Goal: Task Accomplishment & Management: Manage account settings

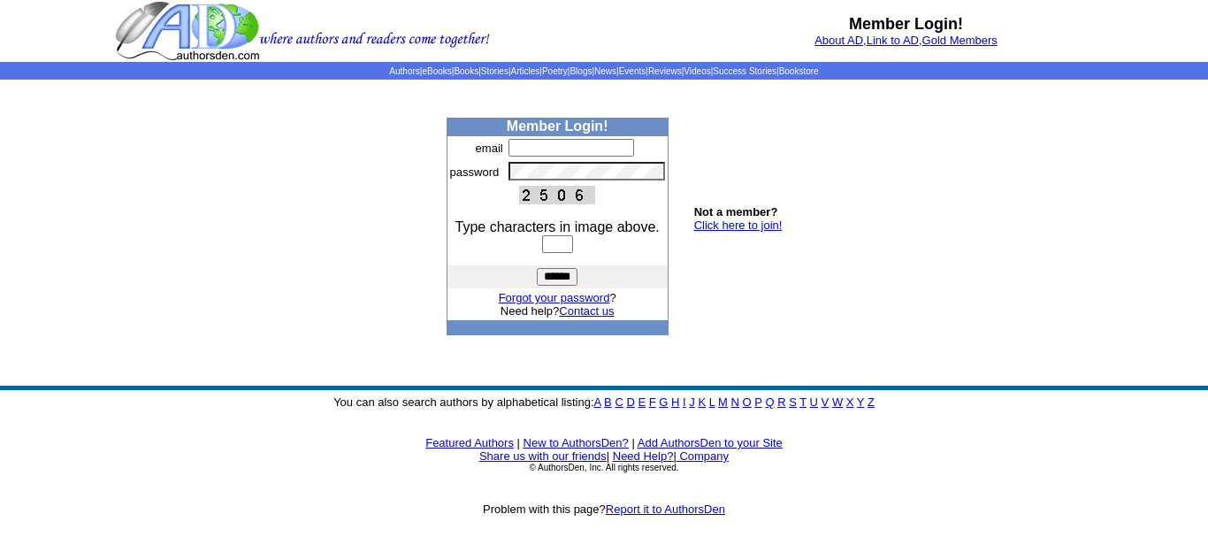
type input "**********"
click at [553, 243] on input "text" at bounding box center [557, 244] width 31 height 18
type input "****"
click at [558, 278] on input "******" at bounding box center [557, 277] width 41 height 18
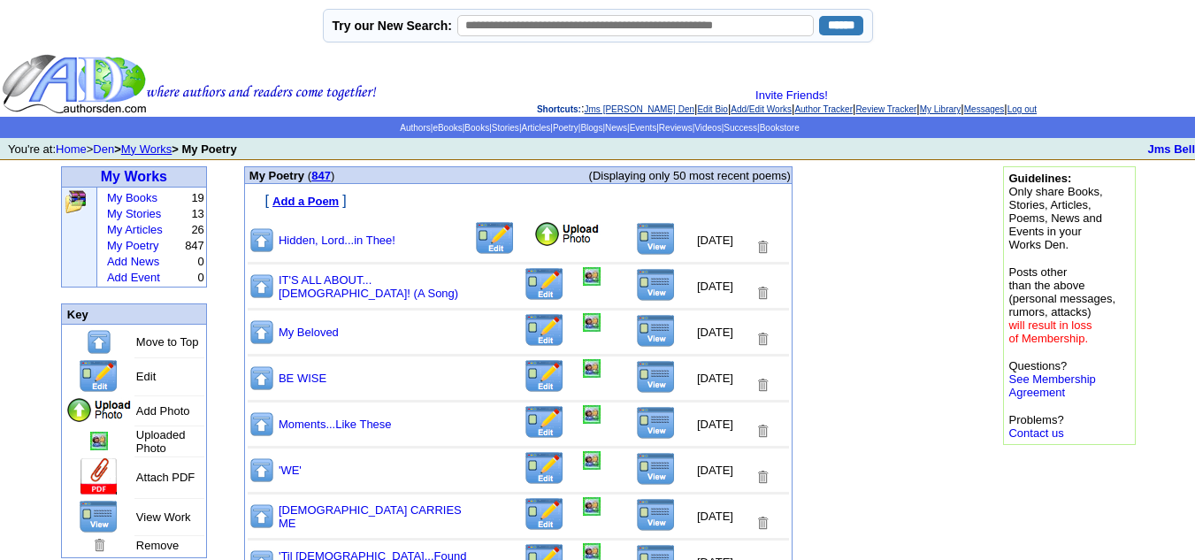
click at [533, 238] on img at bounding box center [566, 234] width 67 height 27
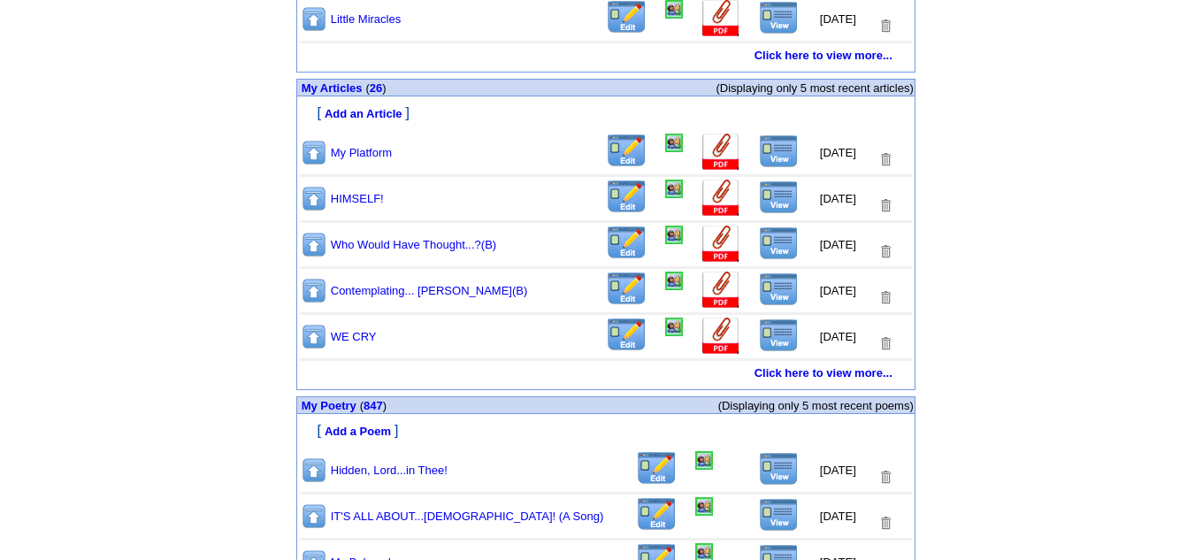
scroll to position [924, 0]
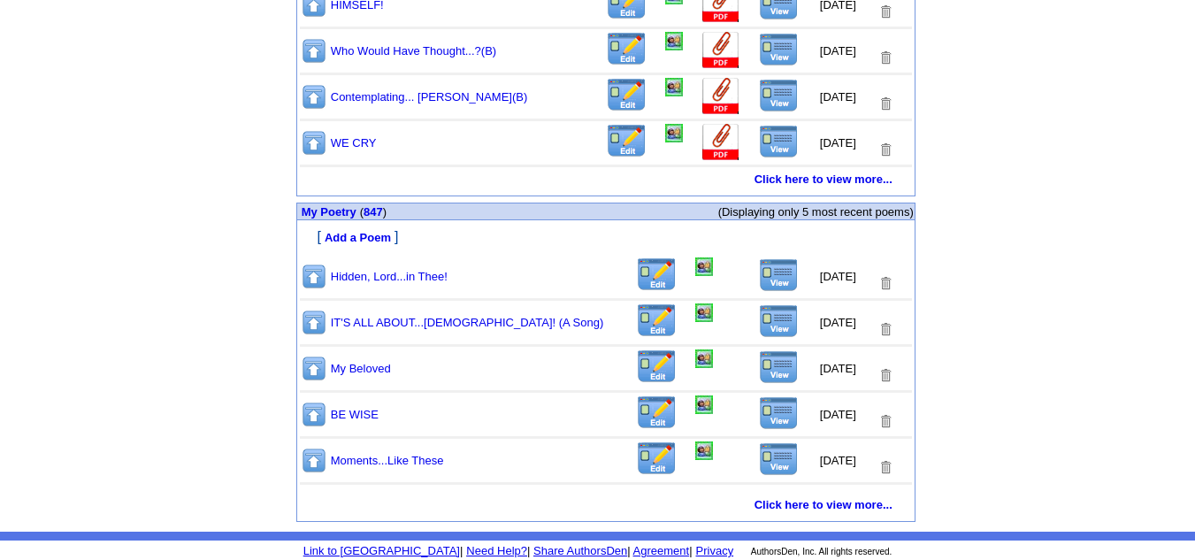
click at [773, 281] on img at bounding box center [779, 275] width 40 height 34
click at [695, 269] on img at bounding box center [704, 266] width 18 height 19
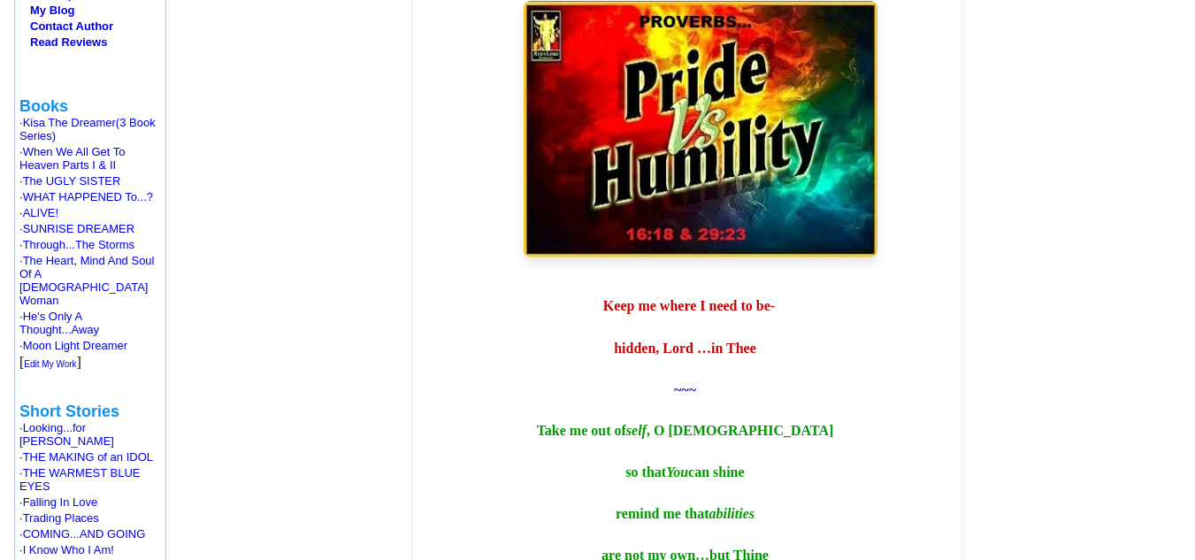
scroll to position [354, 0]
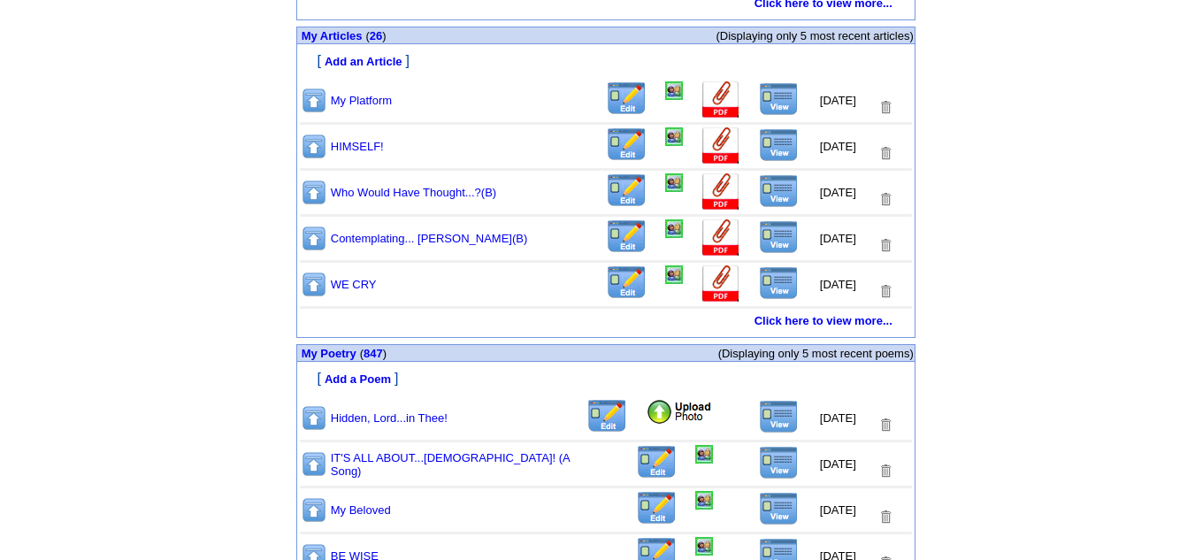
scroll to position [924, 0]
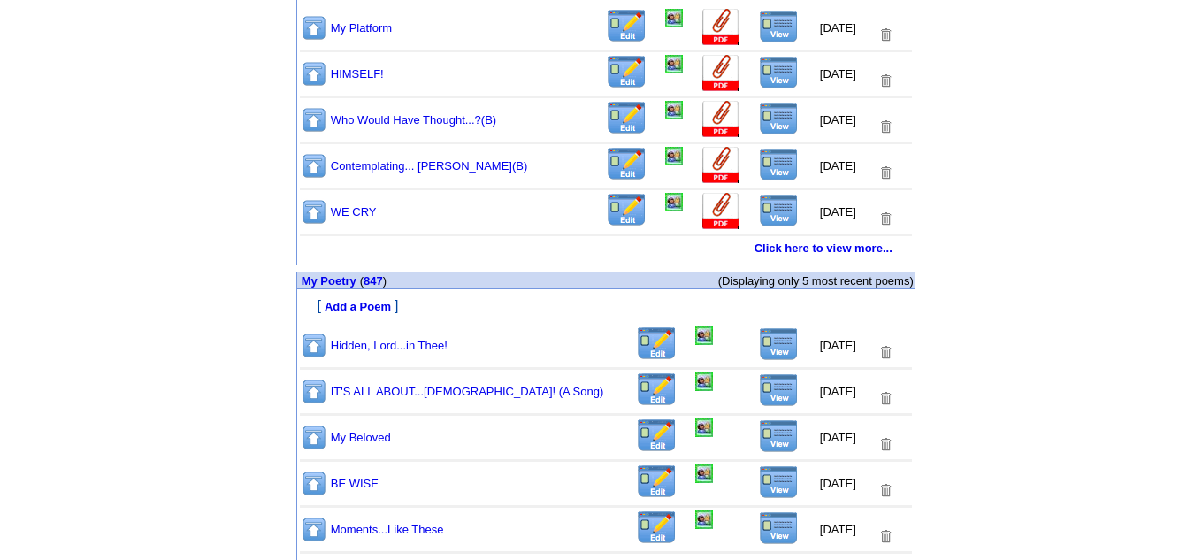
scroll to position [924, 0]
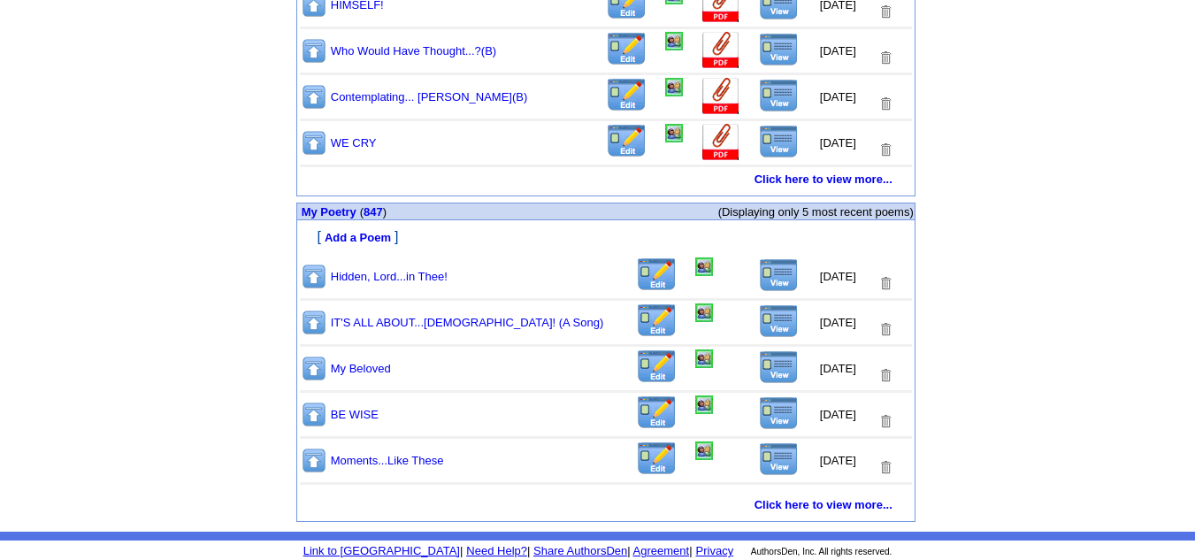
click at [767, 276] on img at bounding box center [779, 275] width 40 height 34
click at [695, 266] on img at bounding box center [704, 266] width 18 height 19
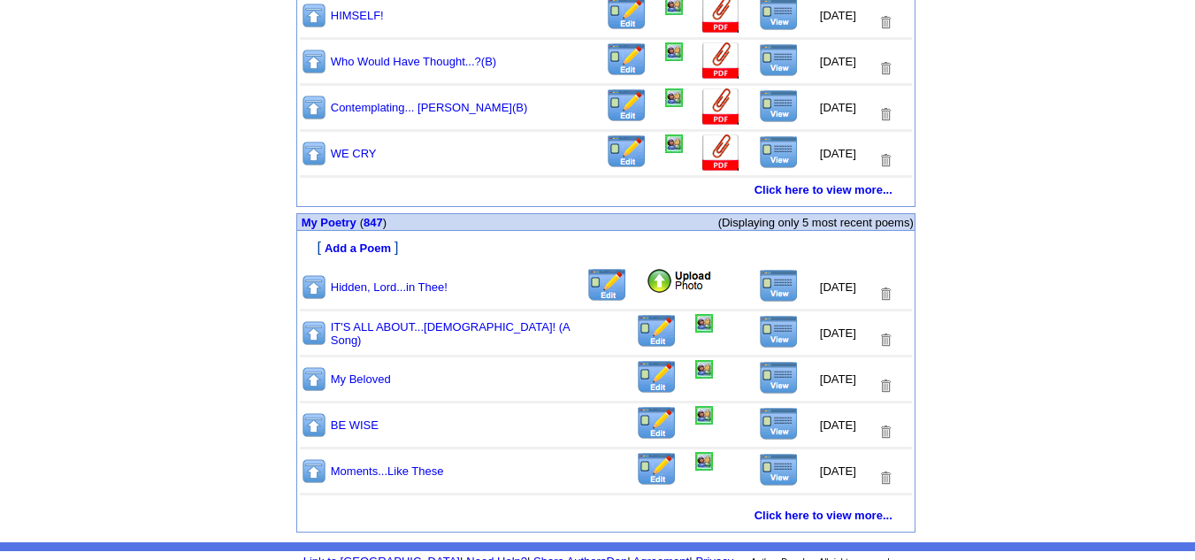
scroll to position [924, 0]
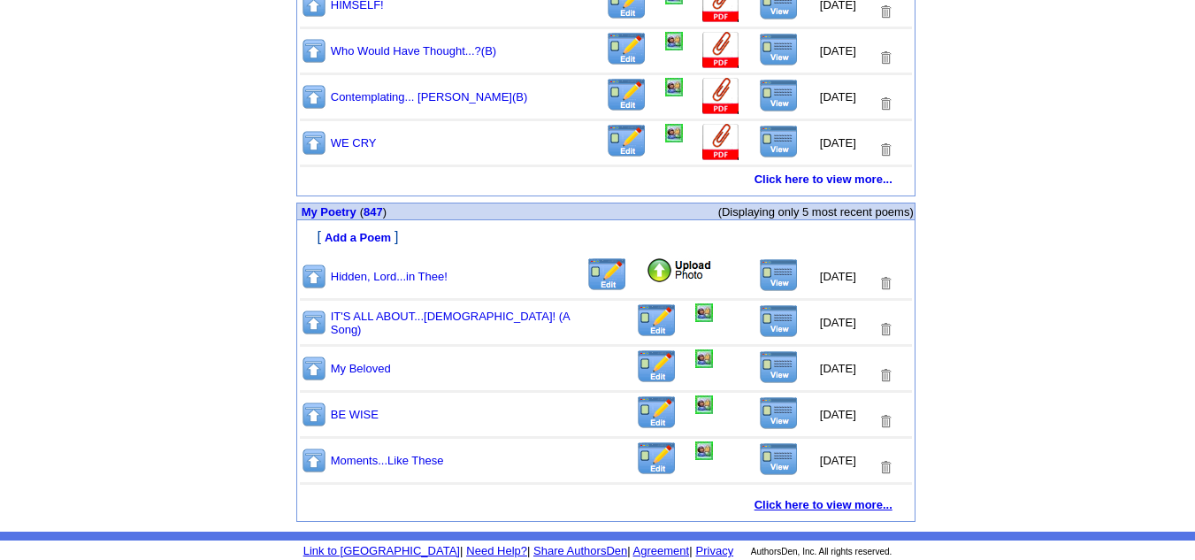
drag, startPoint x: 1147, startPoint y: 0, endPoint x: 884, endPoint y: 503, distance: 567.6
click at [884, 503] on b "Click here to view more..." at bounding box center [823, 504] width 138 height 13
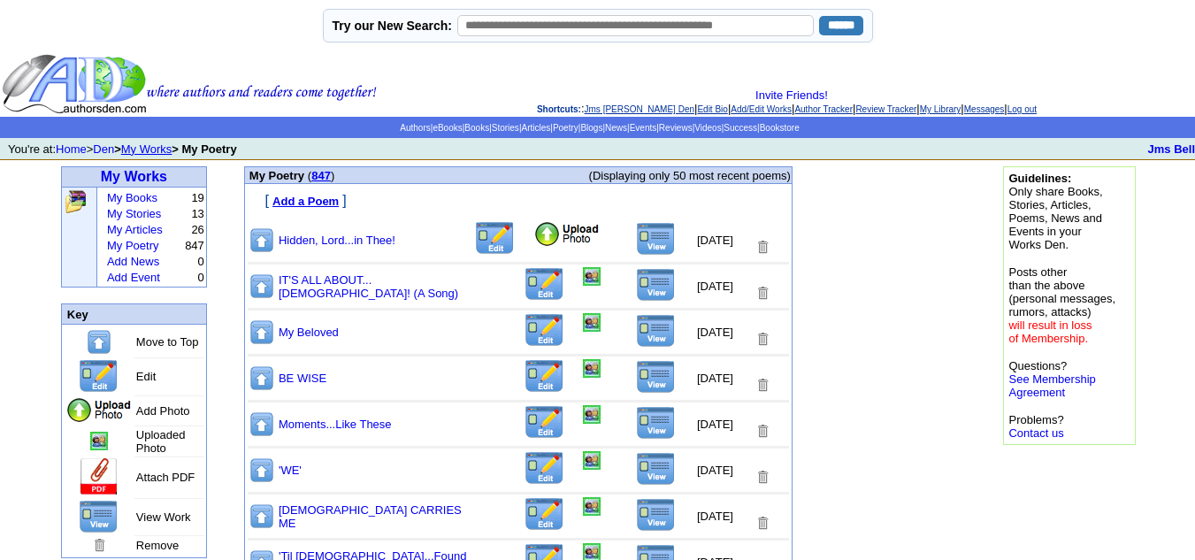
click at [1036, 110] on link "Log out" at bounding box center [1021, 109] width 29 height 10
